Goal: Task Accomplishment & Management: Manage account settings

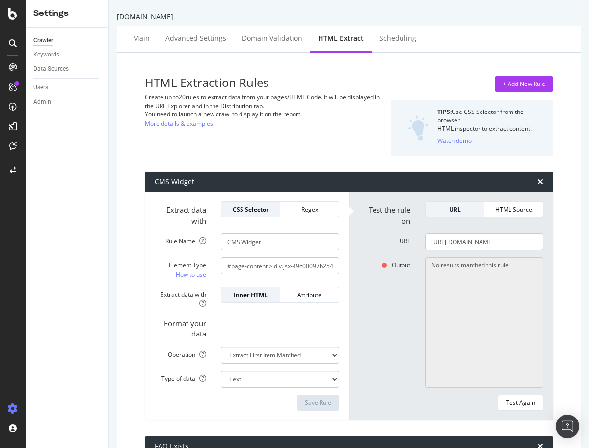
select select "exist"
select select "i"
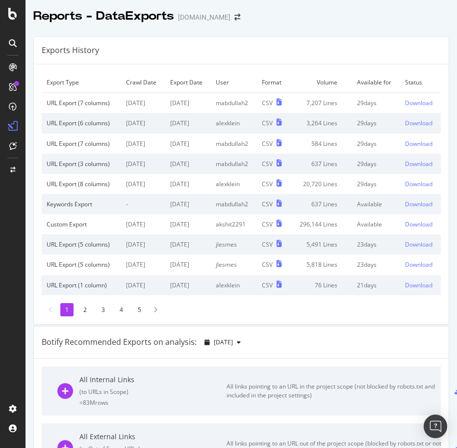
click at [245, 44] on div "Exports History" at bounding box center [241, 50] width 415 height 27
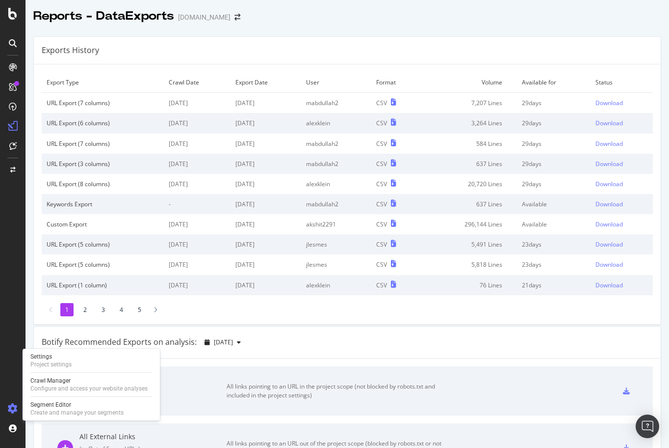
click at [13, 411] on icon at bounding box center [13, 408] width 10 height 10
click at [52, 365] on div "Project settings" at bounding box center [50, 364] width 41 height 8
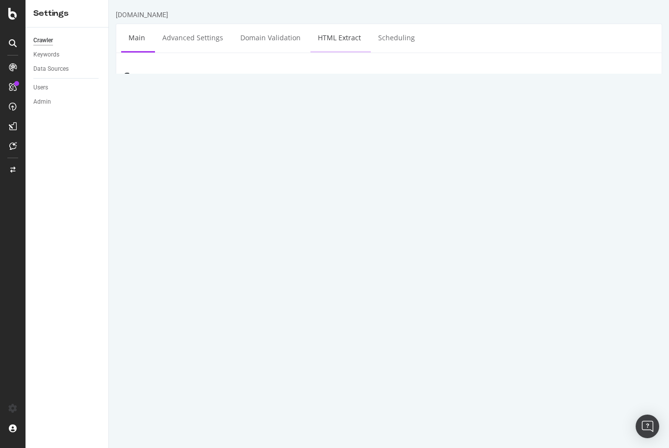
click at [339, 40] on link "HTML Extract" at bounding box center [340, 37] width 58 height 27
select select "exist"
select select "i"
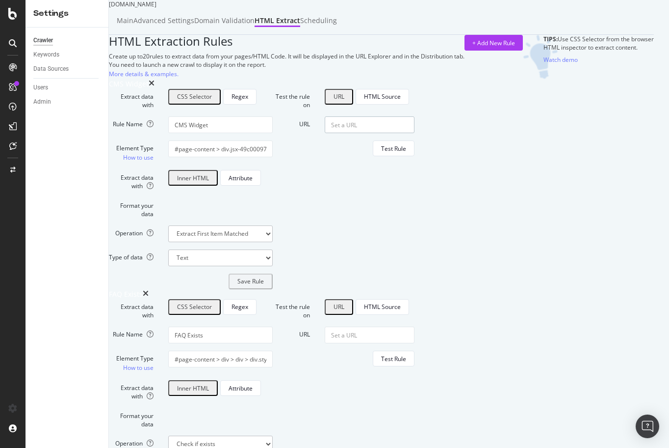
click at [415, 133] on input "URL" at bounding box center [370, 124] width 90 height 17
paste input "https://www.chewy.com/b/pharmacy-2515"
click at [406, 153] on div "Test Rule" at bounding box center [393, 148] width 25 height 8
click at [359, 79] on div "HTML Extraction Rules Create up to 20 rules to extract data from your pages/HTM…" at bounding box center [287, 57] width 356 height 44
click at [406, 184] on div "Test Again" at bounding box center [391, 179] width 29 height 8
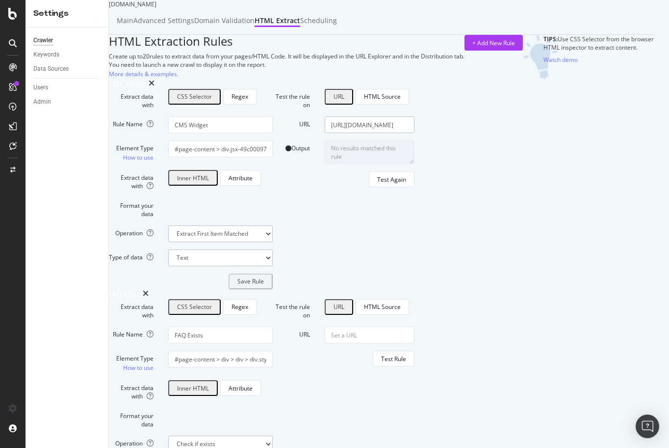
click at [415, 133] on input "https://www.chewy.com/b/pharmacy-2515" at bounding box center [370, 124] width 90 height 17
paste input "dog-cat-collars-101510"
type input "https://www.chewy.com/b/dog-cat-collars-101510"
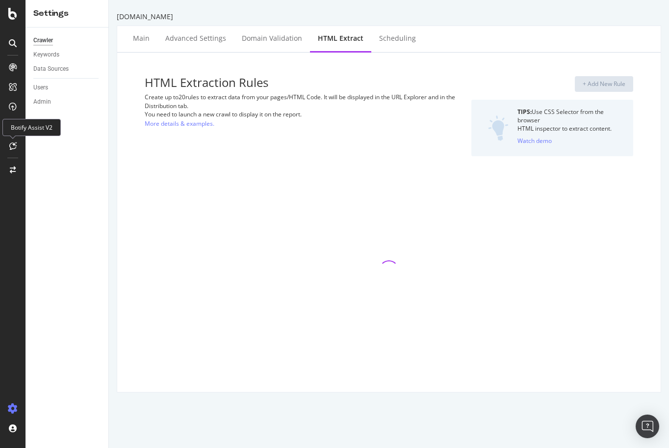
select select "exist"
select select "i"
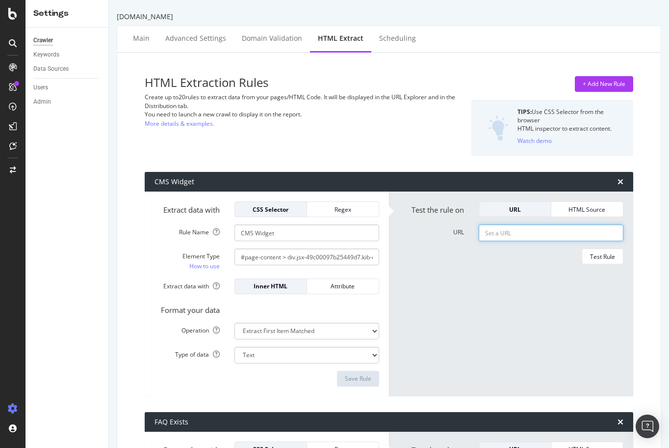
click at [515, 231] on input "URL" at bounding box center [551, 232] width 145 height 17
paste input "https://www.chewy.com/b/dog-cat-collars-101510"
type input "https://www.chewy.com/b/dog-cat-collars-101510"
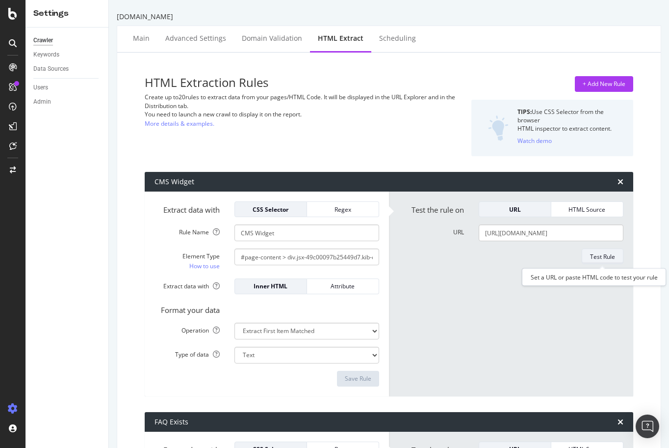
scroll to position [0, 0]
click at [595, 262] on div "Test Rule" at bounding box center [602, 256] width 25 height 14
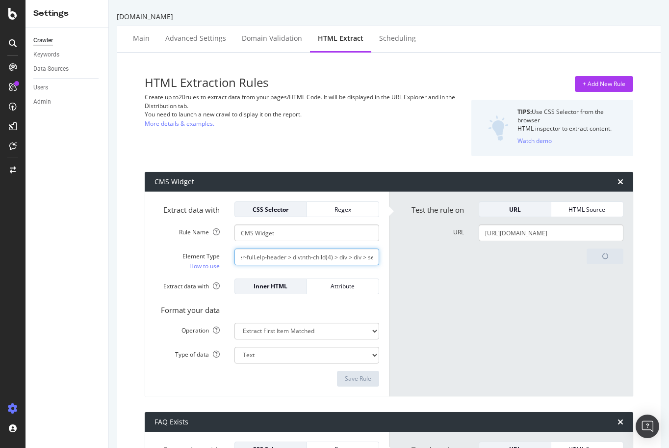
scroll to position [0, 225]
drag, startPoint x: 294, startPoint y: 258, endPoint x: 375, endPoint y: 258, distance: 81.0
click at [375, 258] on input "#page-content > div.jsx-49c00097b25449d7.kib-container-full.elp-header > div:nt…" at bounding box center [307, 256] width 145 height 17
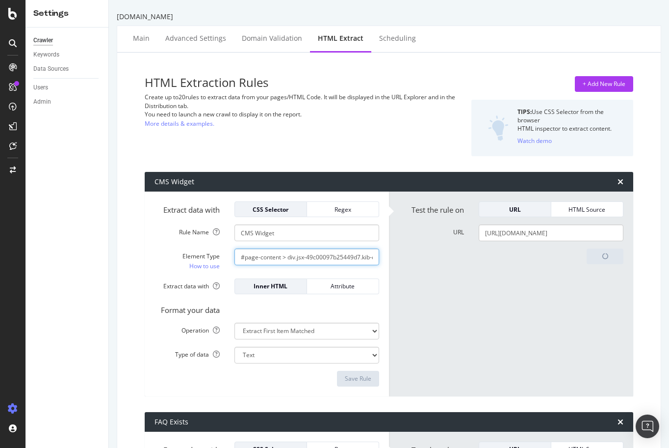
drag, startPoint x: 375, startPoint y: 256, endPoint x: 231, endPoint y: 251, distance: 144.4
click at [231, 251] on div "#page-content > div.jsx-49c00097b25449d7.kib-container-full.elp-header > div:nt…" at bounding box center [306, 256] width 159 height 17
click at [515, 300] on form "Test the rule on URL HTML Source URL https://www.chewy.com/b/dog-cat-collars-10…" at bounding box center [511, 293] width 225 height 185
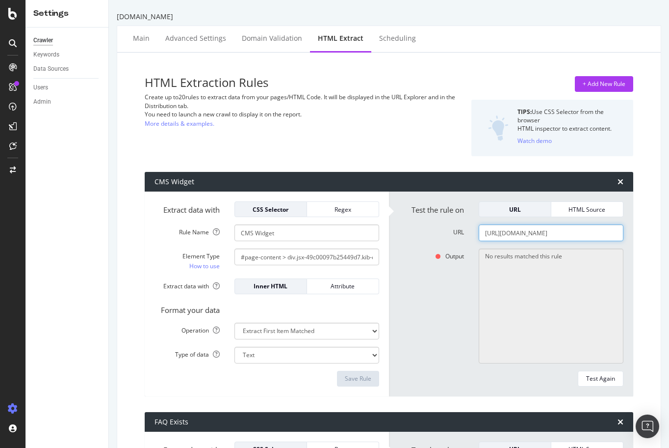
click at [528, 237] on input "https://www.chewy.com/b/dog-cat-collars-101510" at bounding box center [551, 232] width 145 height 17
click at [437, 146] on div "HTML Extraction Rules Create up to 20 rules to extract data from your pages/HTM…" at bounding box center [304, 116] width 319 height 80
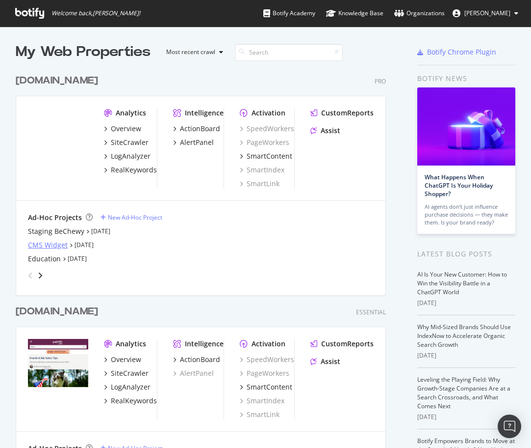
click at [58, 241] on div "CMS Widget" at bounding box center [48, 245] width 40 height 10
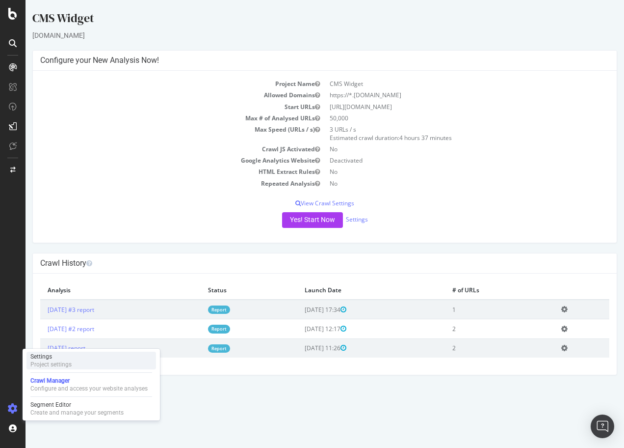
click at [73, 367] on div "Settings Project settings" at bounding box center [91, 360] width 130 height 18
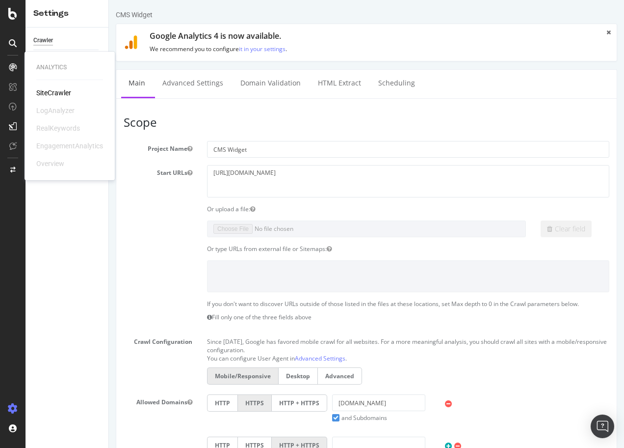
click at [12, 70] on icon at bounding box center [13, 67] width 8 height 8
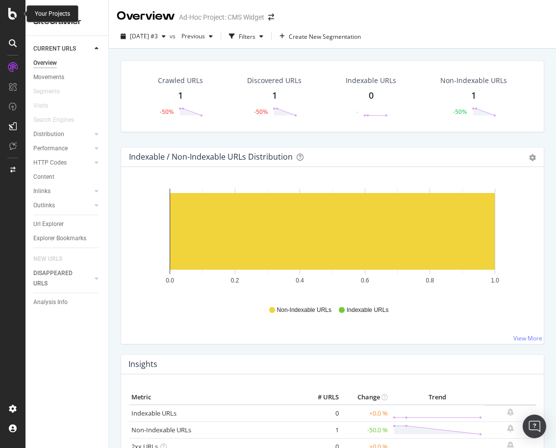
click at [13, 12] on icon at bounding box center [12, 14] width 9 height 12
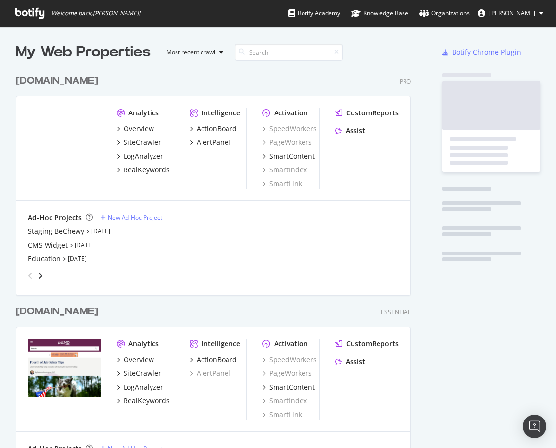
scroll to position [448, 556]
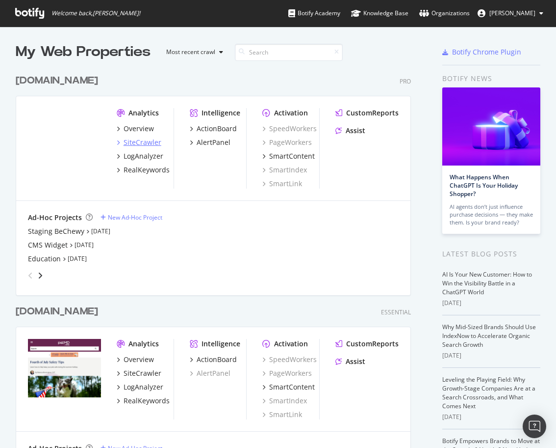
click at [138, 142] on div "SiteCrawler" at bounding box center [143, 142] width 38 height 10
